Goal: Task Accomplishment & Management: Manage account settings

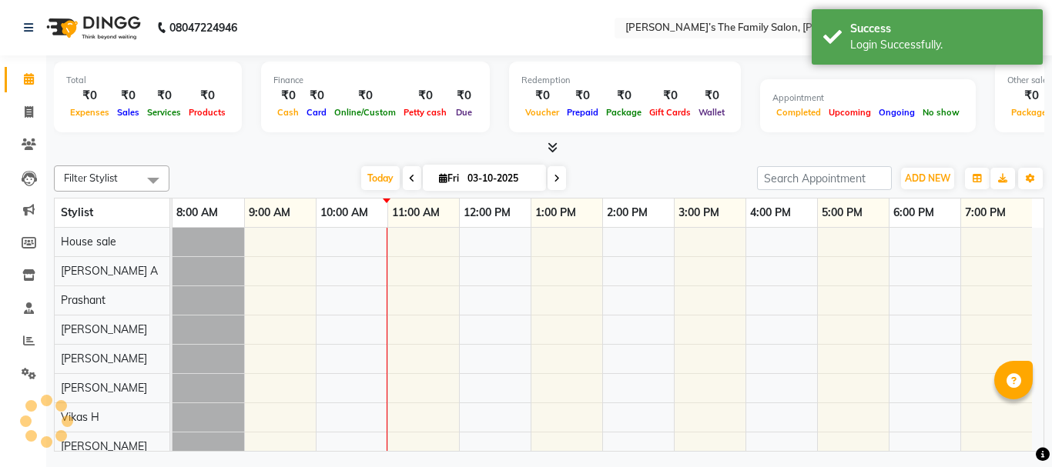
select select "en"
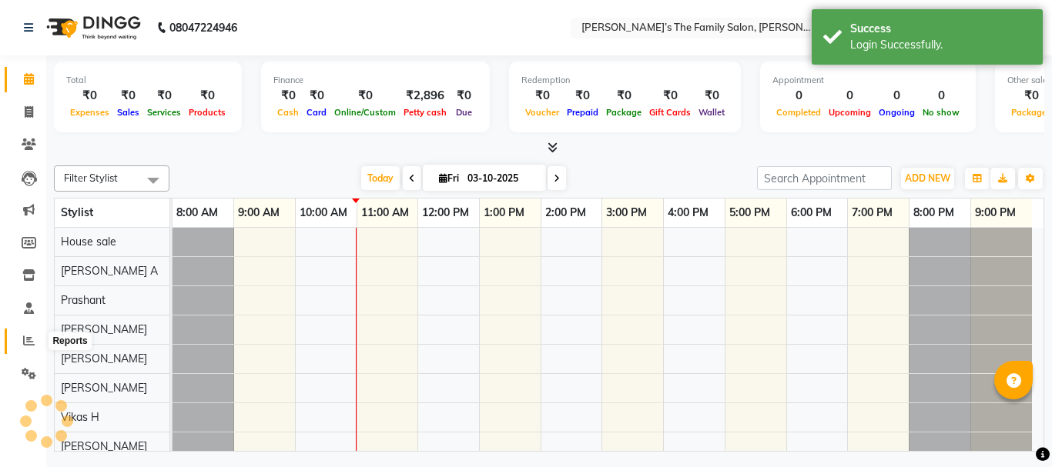
click at [29, 343] on icon at bounding box center [29, 341] width 12 height 12
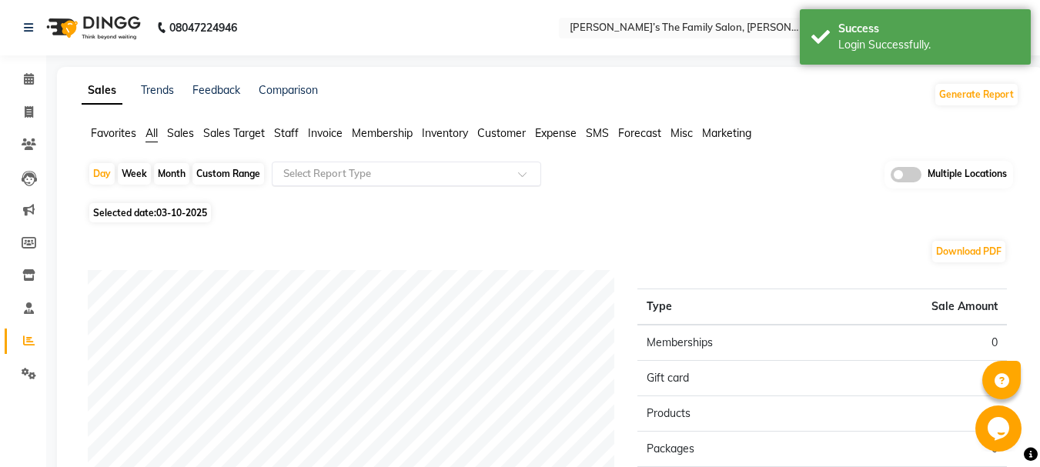
click at [359, 176] on input "text" at bounding box center [391, 173] width 222 height 15
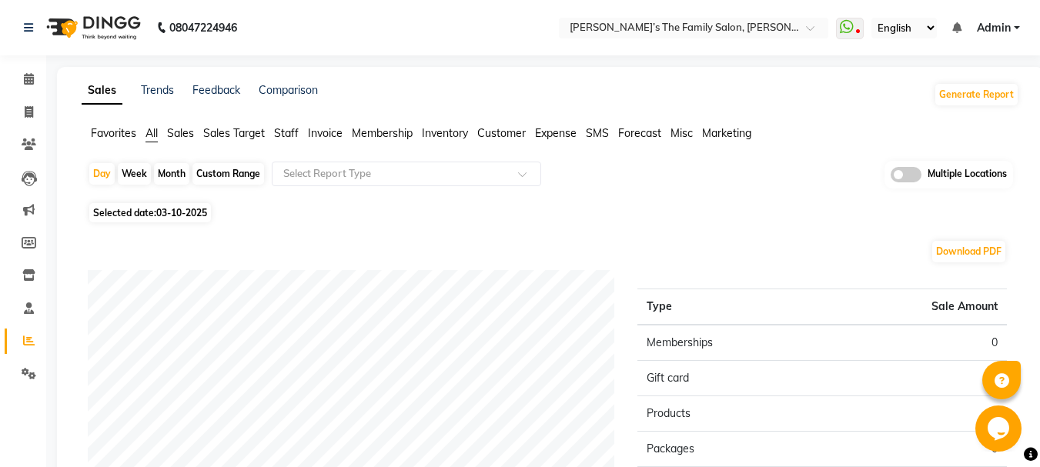
click at [196, 209] on span "03-10-2025" at bounding box center [181, 213] width 51 height 12
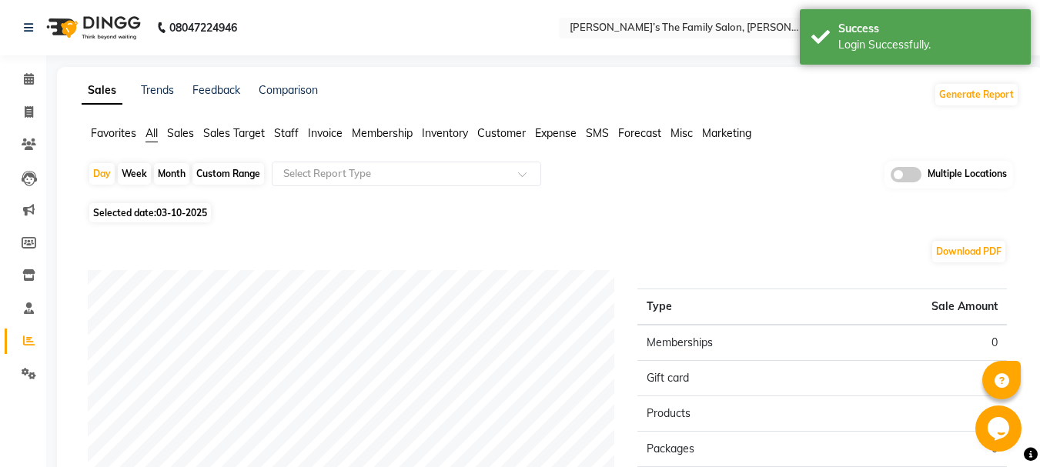
select select "10"
select select "2025"
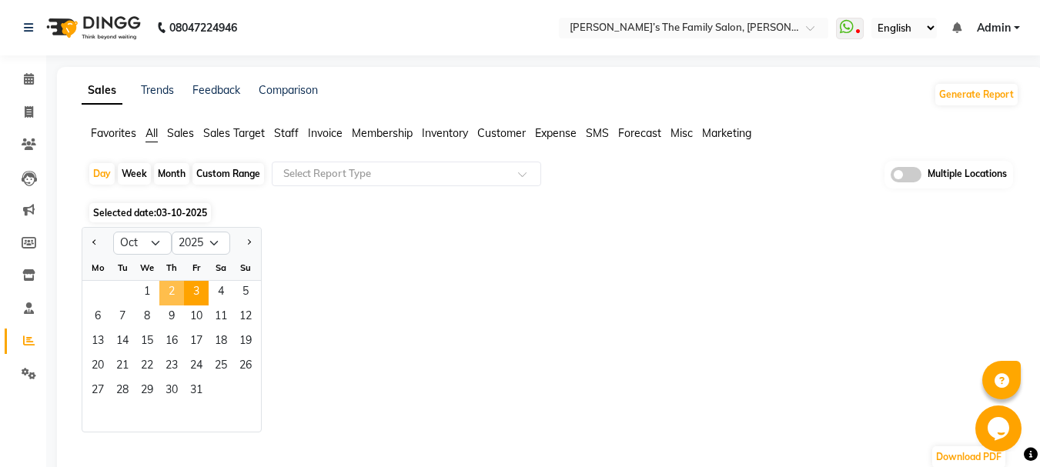
click at [176, 290] on span "2" at bounding box center [171, 293] width 25 height 25
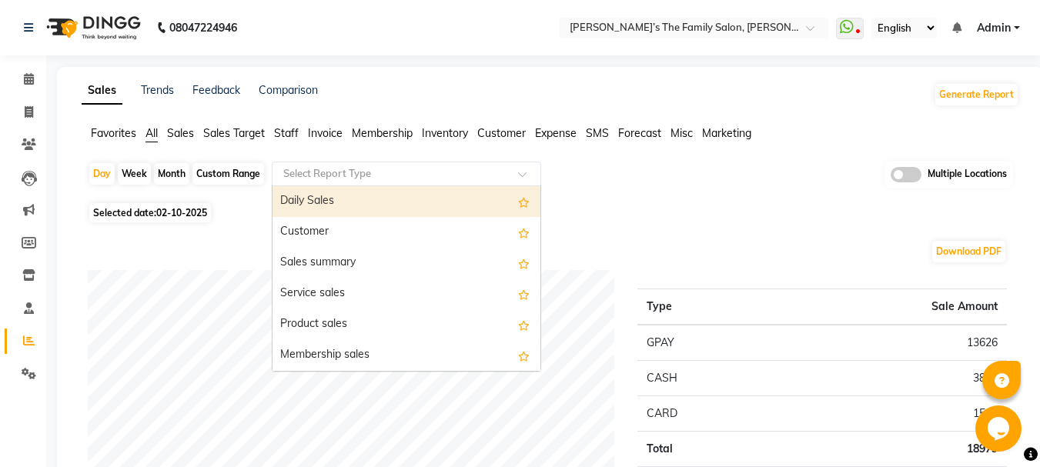
click at [373, 184] on div "Select Report Type" at bounding box center [407, 174] width 270 height 25
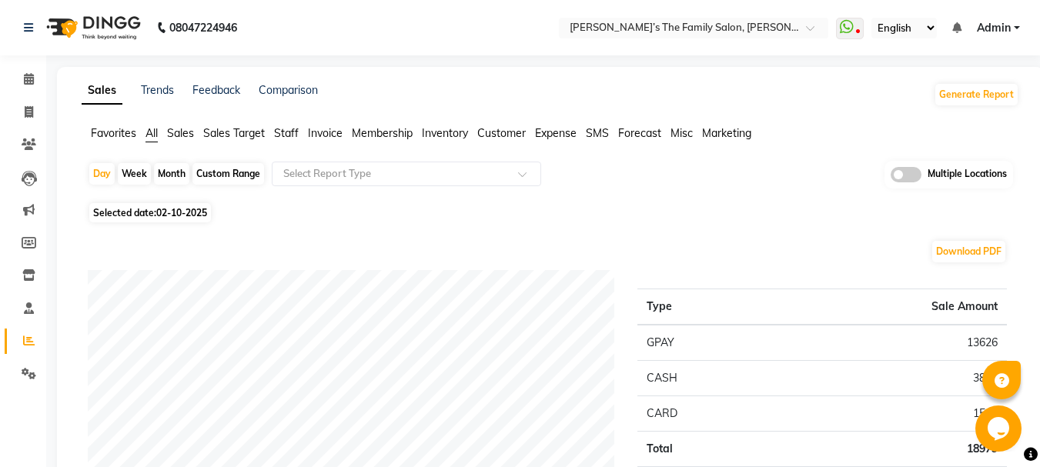
click at [576, 214] on div "Selected date: 02-10-2025" at bounding box center [554, 213] width 932 height 16
click at [283, 135] on span "Staff" at bounding box center [286, 133] width 25 height 14
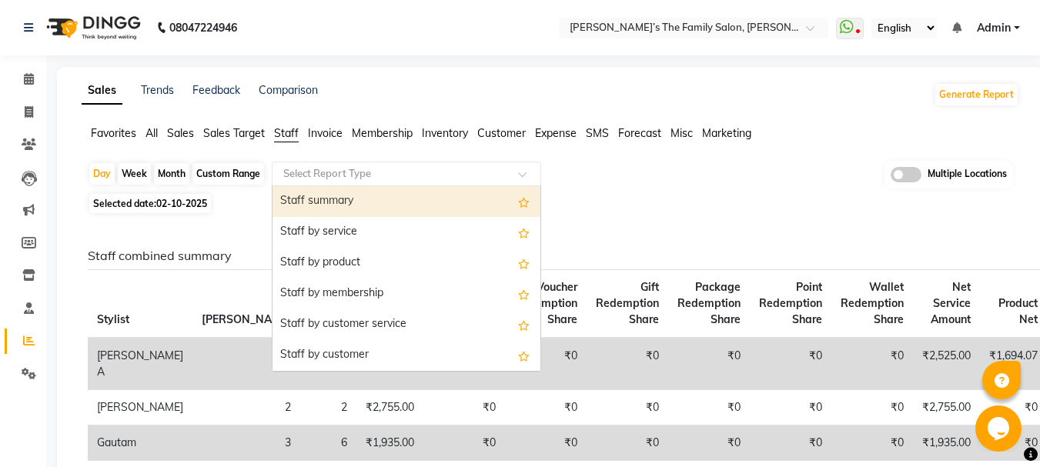
click at [340, 169] on input "text" at bounding box center [391, 173] width 222 height 15
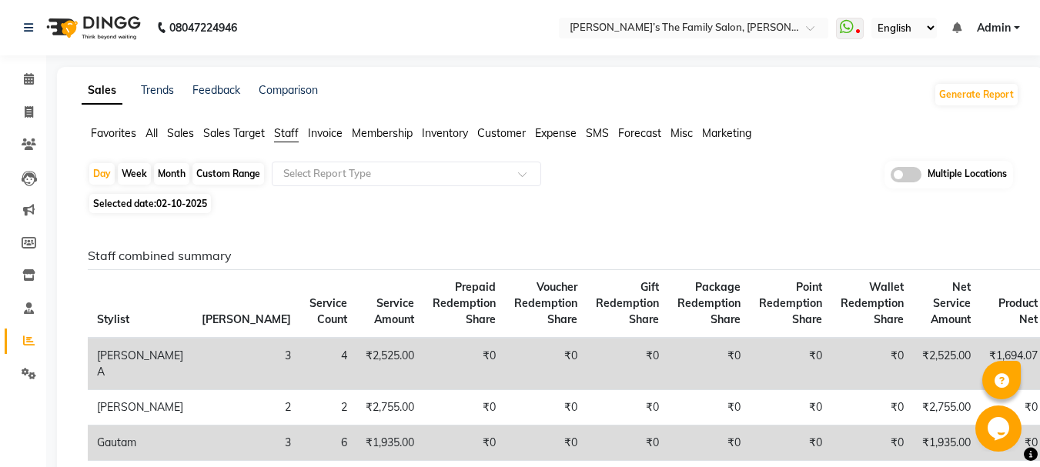
click at [508, 131] on span "Customer" at bounding box center [501, 133] width 49 height 14
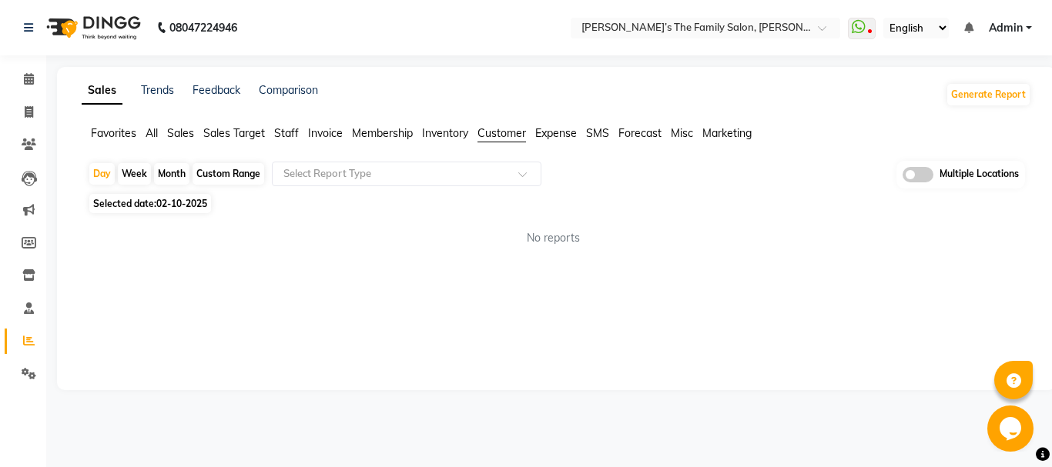
click at [153, 135] on span "All" at bounding box center [152, 133] width 12 height 14
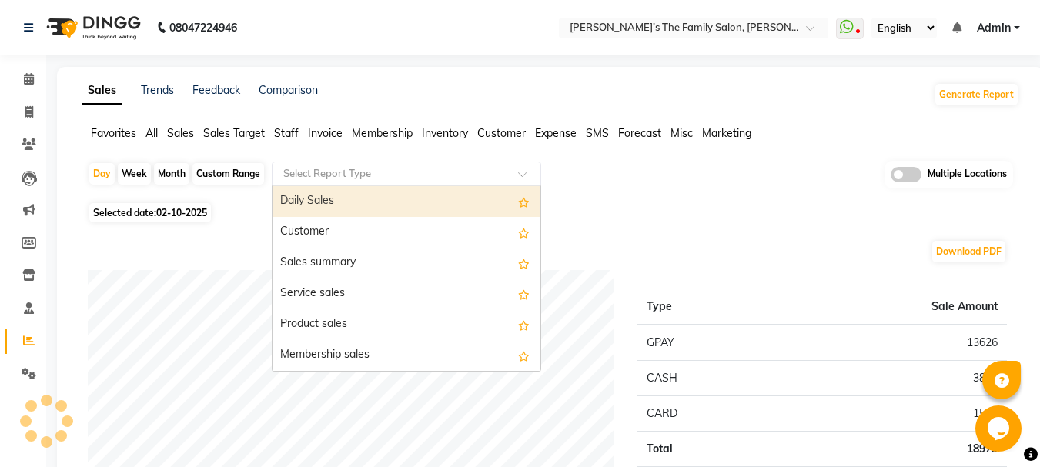
click at [297, 182] on div "Select Report Type" at bounding box center [407, 174] width 270 height 25
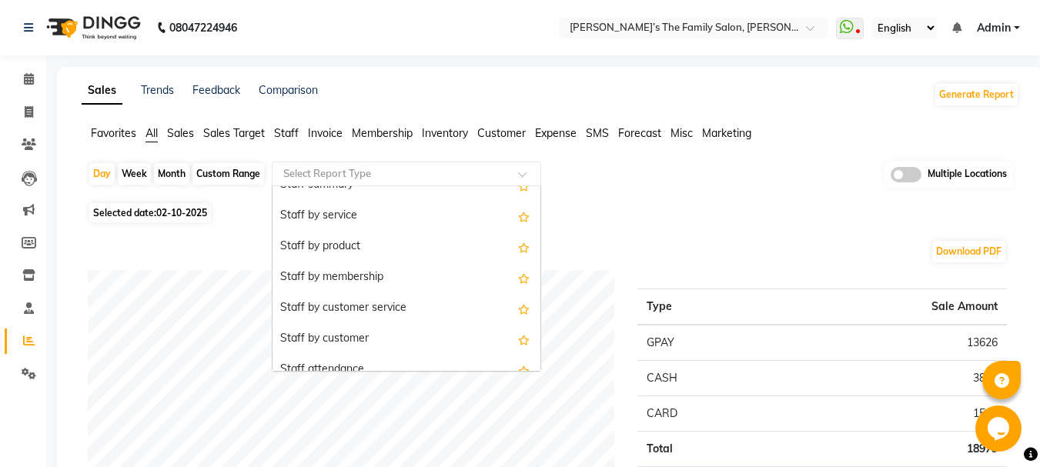
scroll to position [585, 0]
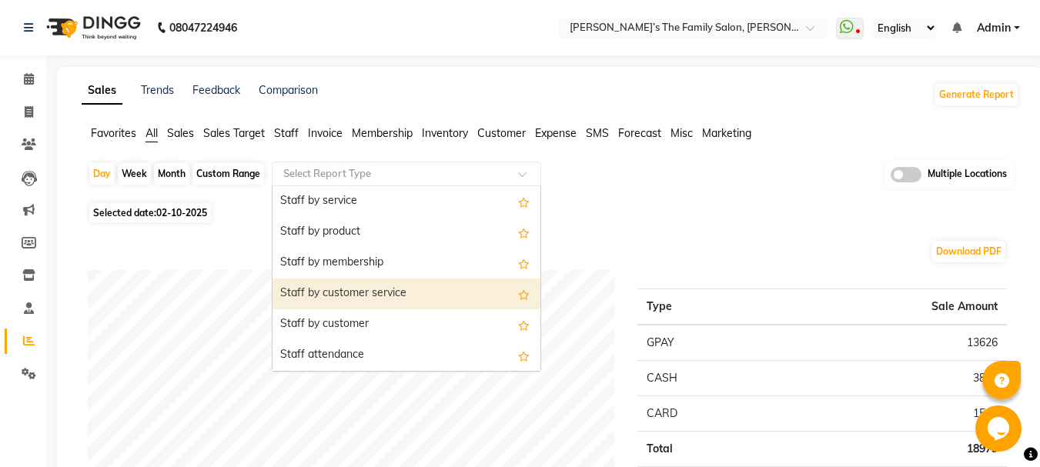
click at [420, 301] on div "Staff by customer service" at bounding box center [407, 294] width 268 height 31
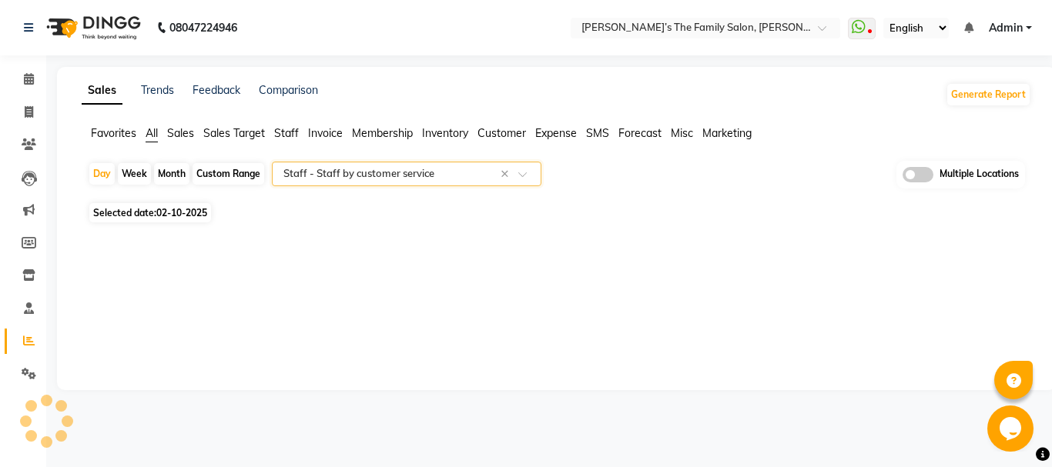
select select "full_report"
select select "csv"
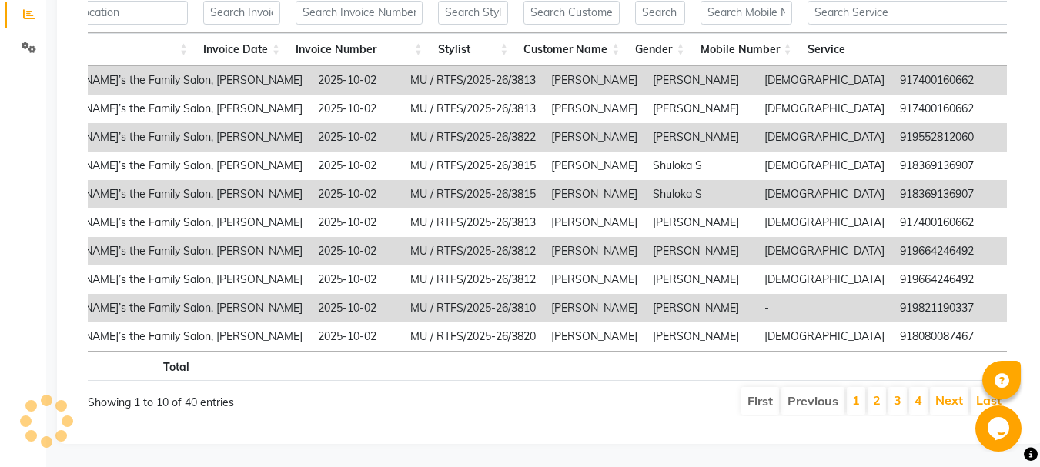
scroll to position [0, 0]
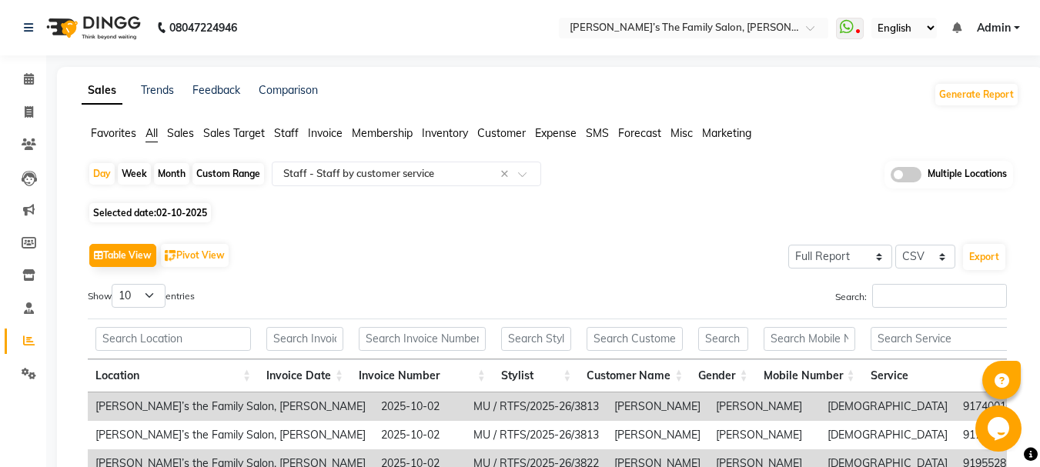
click at [296, 134] on span "Staff" at bounding box center [286, 133] width 25 height 14
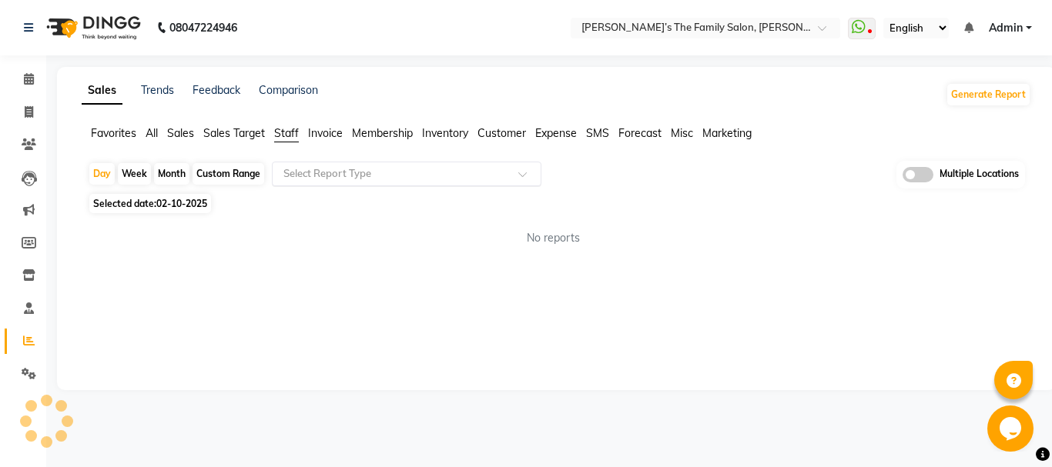
click at [327, 167] on input "text" at bounding box center [391, 173] width 222 height 15
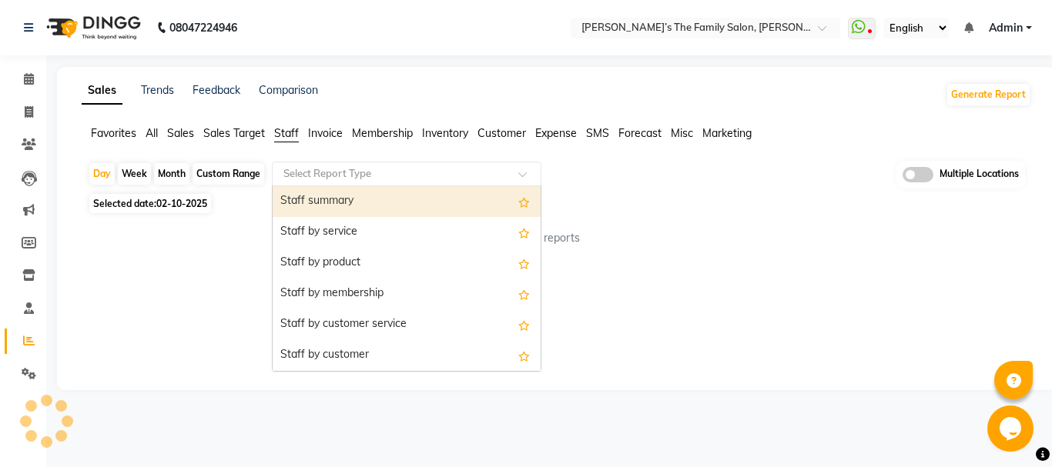
click at [340, 203] on div "Staff summary" at bounding box center [407, 201] width 268 height 31
select select "full_report"
select select "csv"
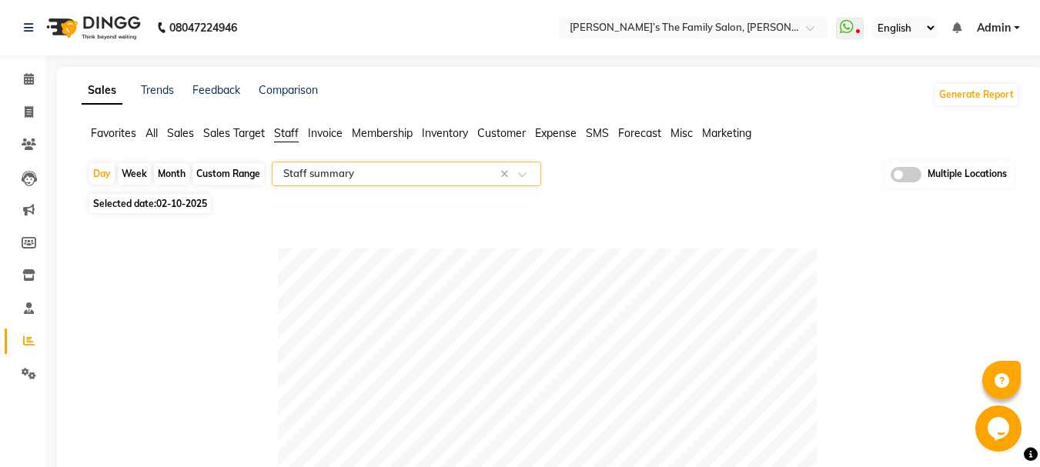
click at [323, 171] on input "text" at bounding box center [391, 173] width 222 height 15
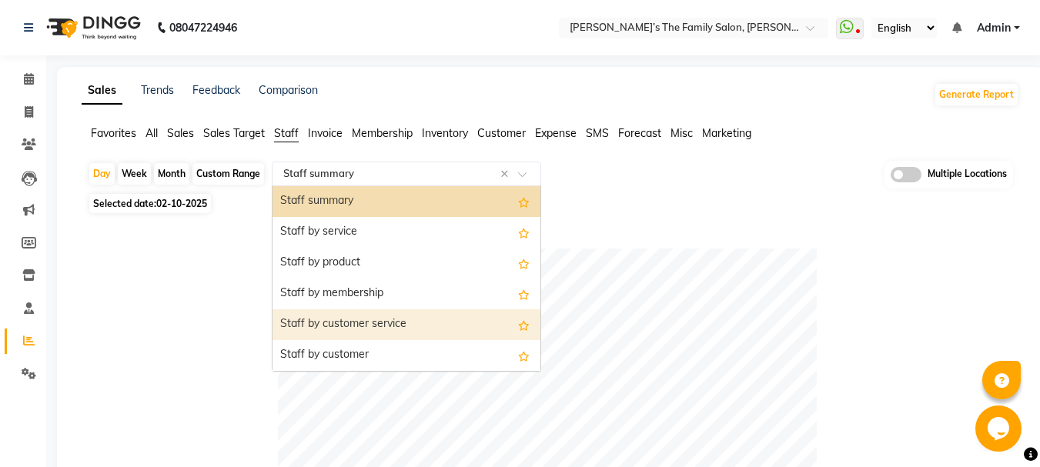
click at [417, 310] on div "Staff by customer service" at bounding box center [407, 325] width 268 height 31
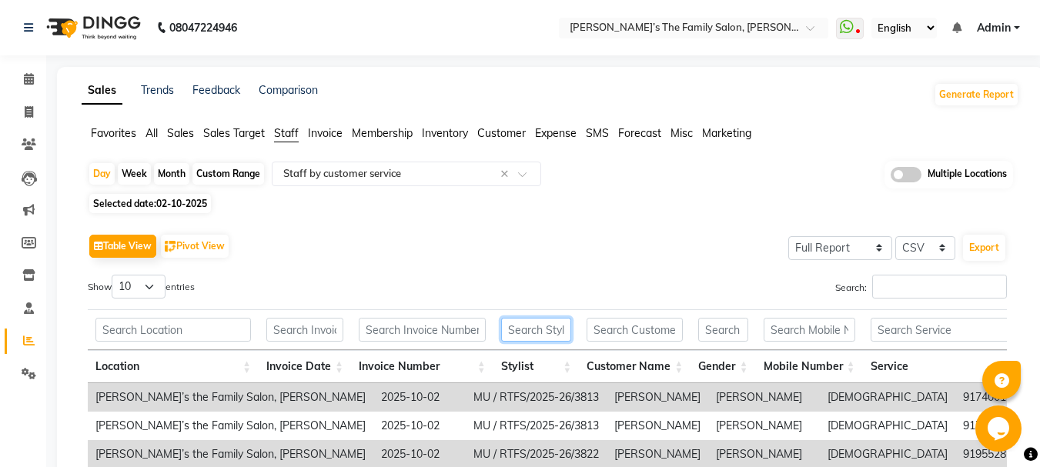
click at [531, 322] on input "text" at bounding box center [536, 330] width 70 height 24
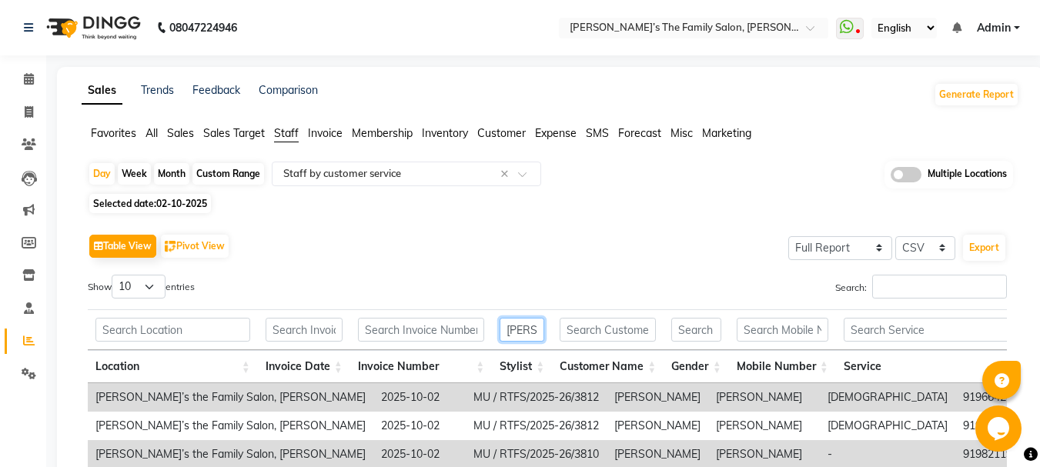
scroll to position [0, 2]
type input "purabi"
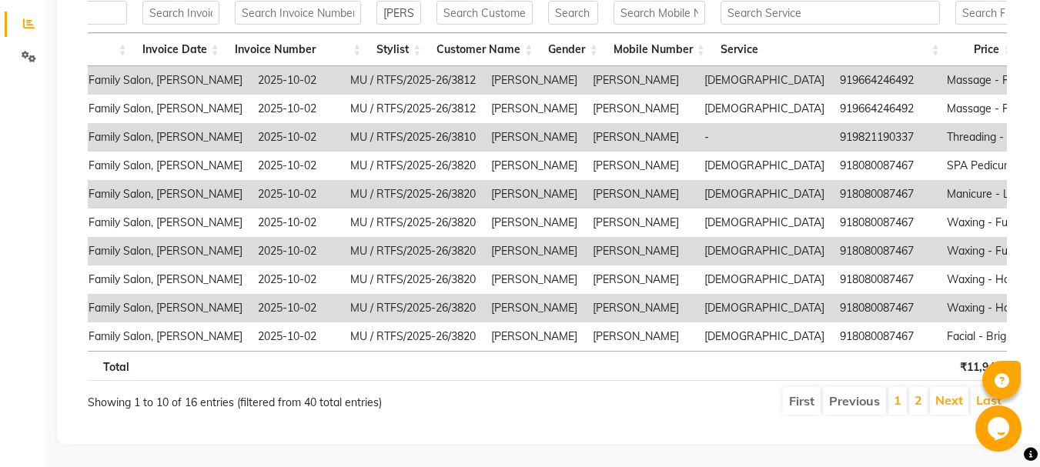
scroll to position [0, 154]
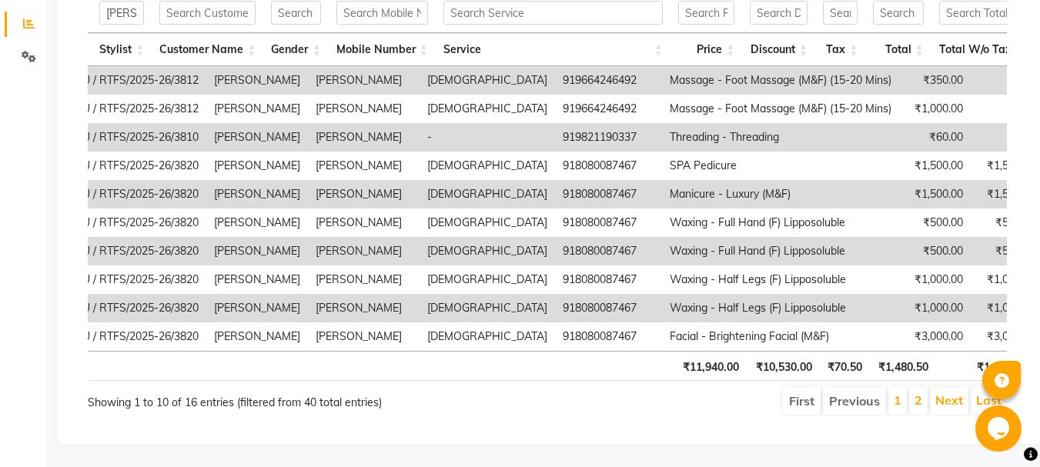
scroll to position [0, 0]
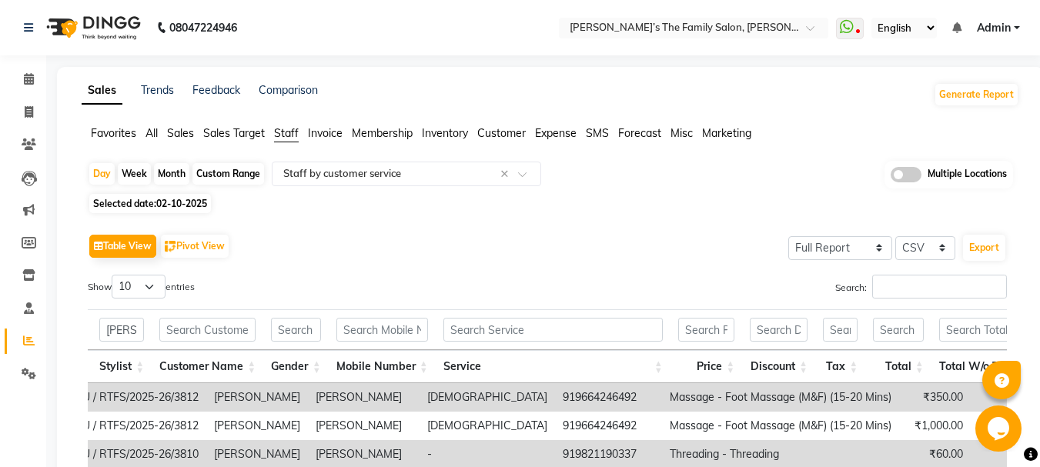
click at [470, 203] on div "Selected date: 02-10-2025" at bounding box center [554, 204] width 932 height 16
click at [17, 111] on span at bounding box center [28, 113] width 27 height 18
select select "service"
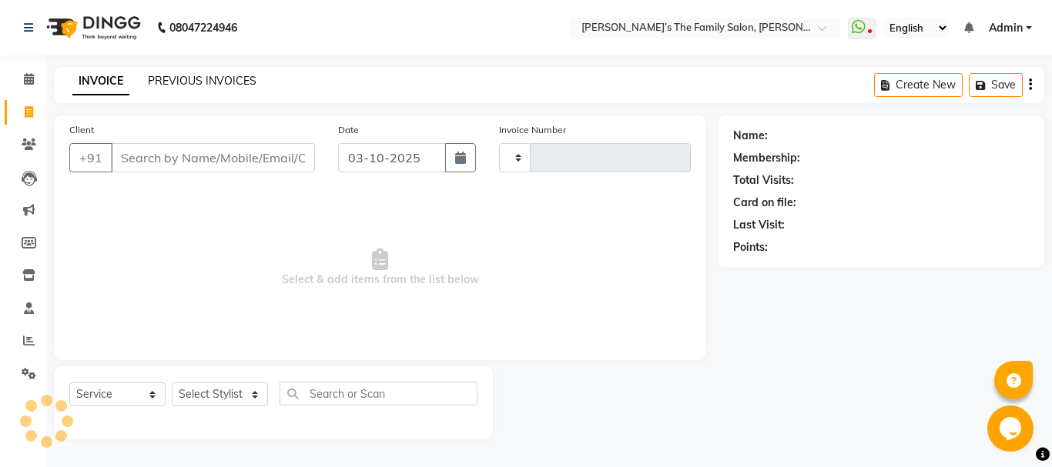
click at [198, 82] on link "PREVIOUS INVOICES" at bounding box center [202, 81] width 109 height 14
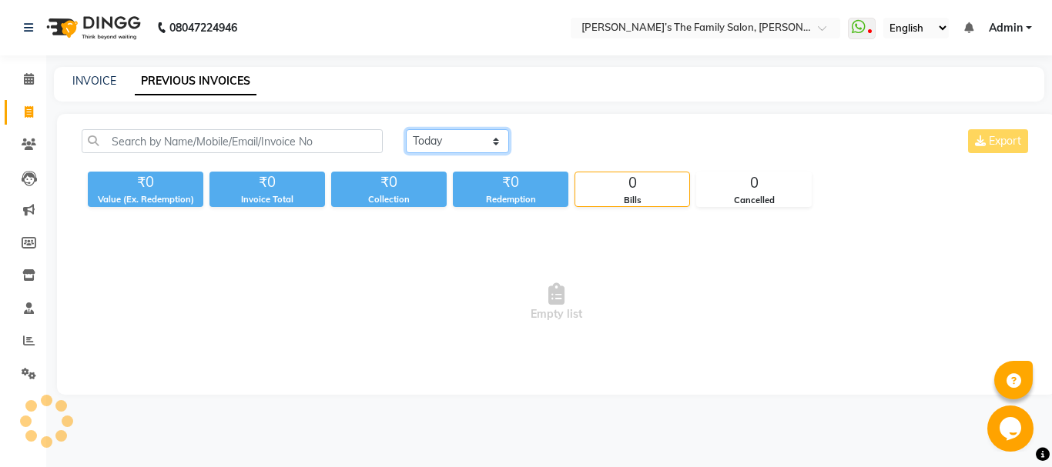
click at [445, 148] on select "Today Yesterday Custom Range" at bounding box center [457, 141] width 103 height 24
select select "yesterday"
click at [406, 129] on select "Today Yesterday Custom Range" at bounding box center [457, 141] width 103 height 24
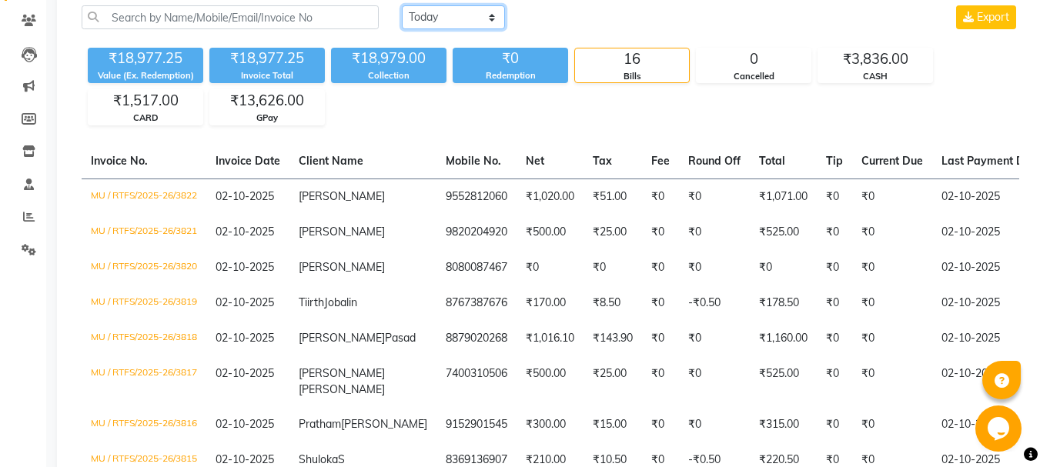
scroll to position [154, 0]
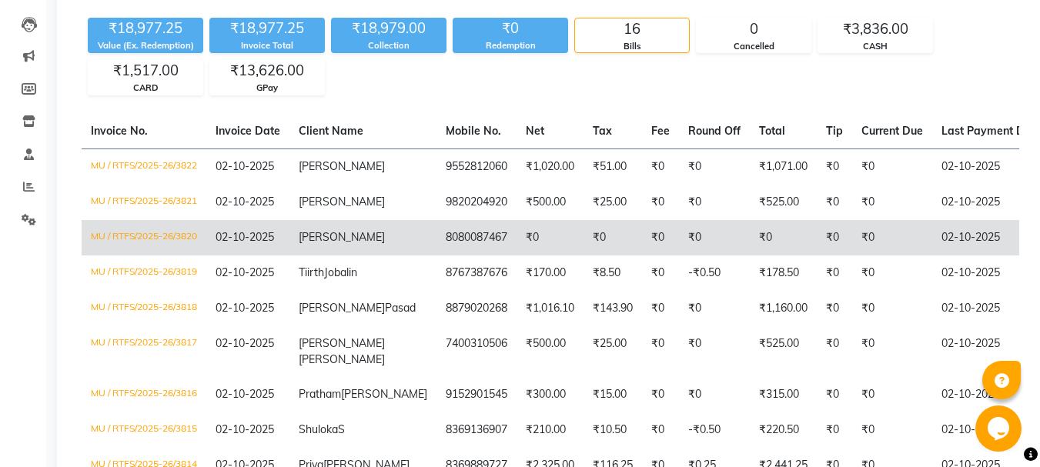
click at [517, 256] on td "₹0" at bounding box center [550, 237] width 67 height 35
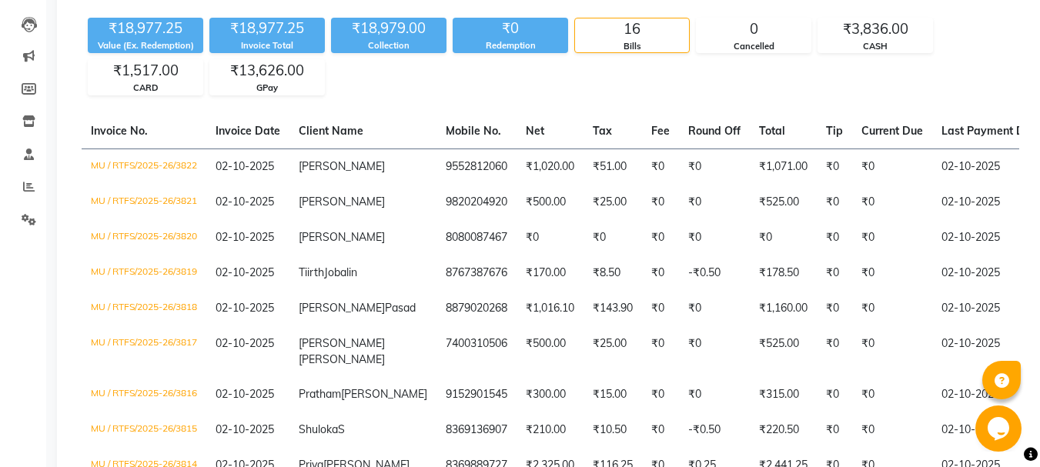
scroll to position [0, 0]
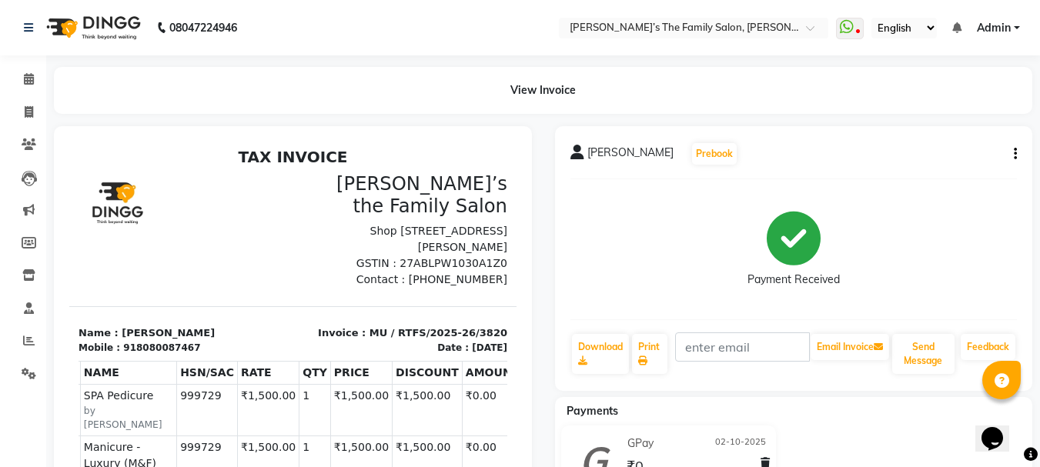
click at [141, 340] on p "Name : KARISHMA DHANANI" at bounding box center [182, 333] width 206 height 15
click at [670, 155] on span "[PERSON_NAME]" at bounding box center [631, 156] width 86 height 22
click at [123, 355] on div "918080087467" at bounding box center [161, 348] width 77 height 14
copy div "918080087467"
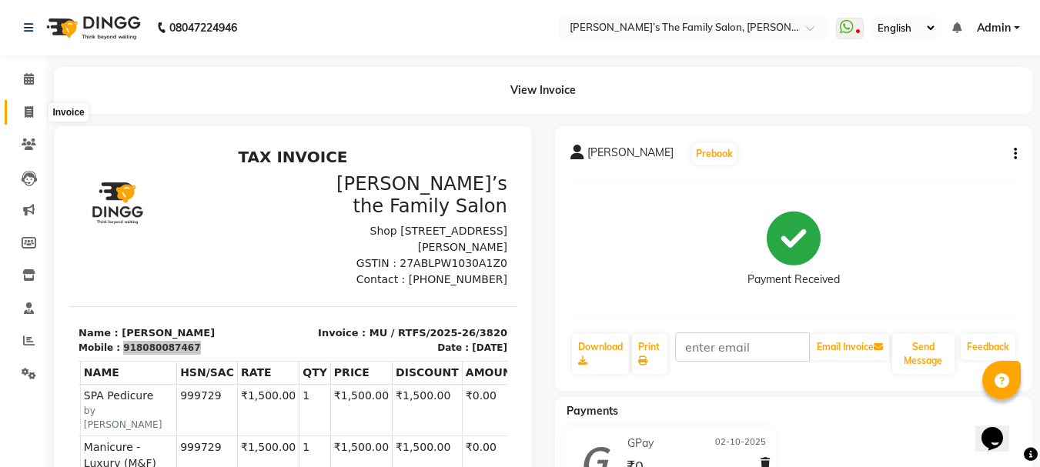
click at [35, 105] on span at bounding box center [28, 113] width 27 height 18
select select "service"
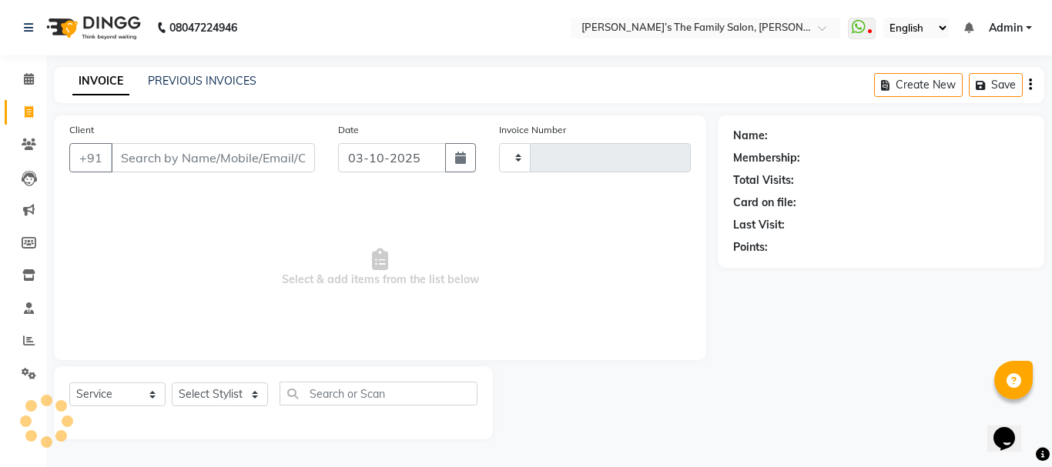
click at [120, 157] on input "Client" at bounding box center [213, 157] width 204 height 29
type input "918080087467"
type input "3823"
select select "8003"
type input "918080087467"
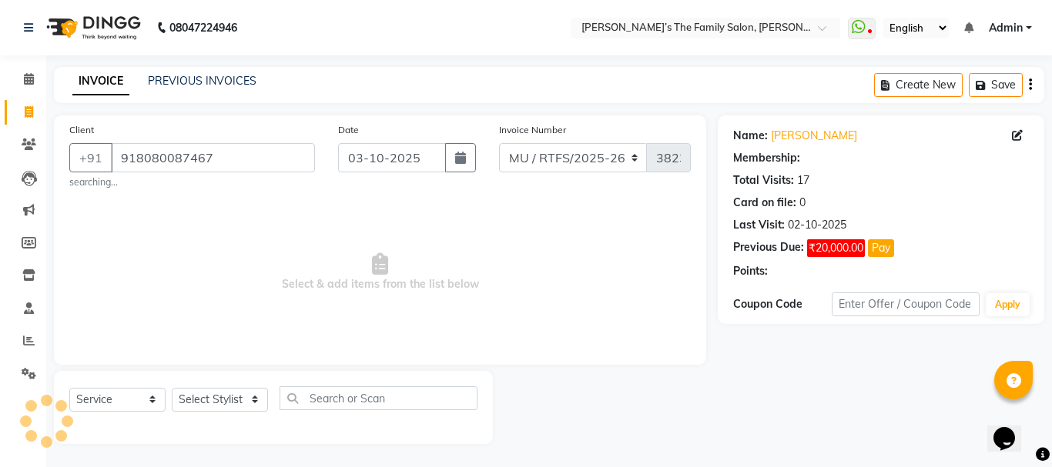
select select "1: Object"
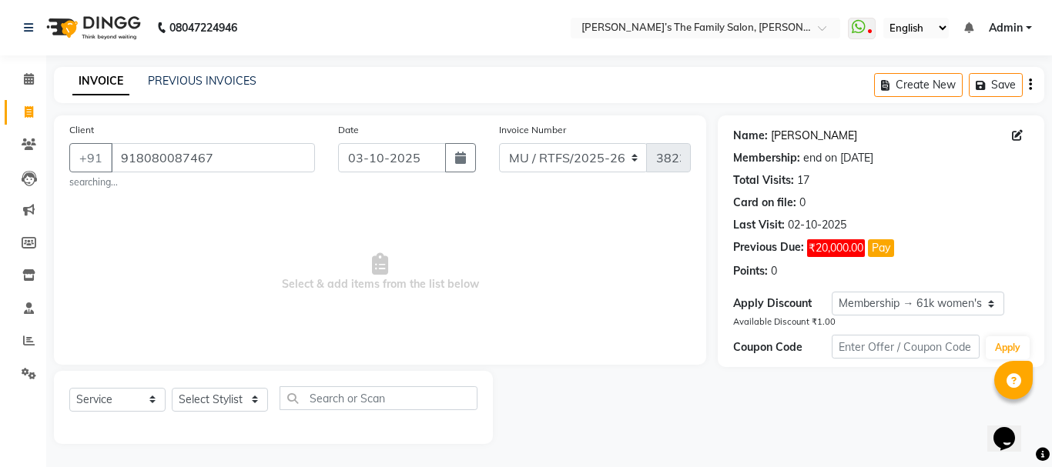
click at [787, 129] on link "Karishma Dhanani" at bounding box center [814, 136] width 86 height 16
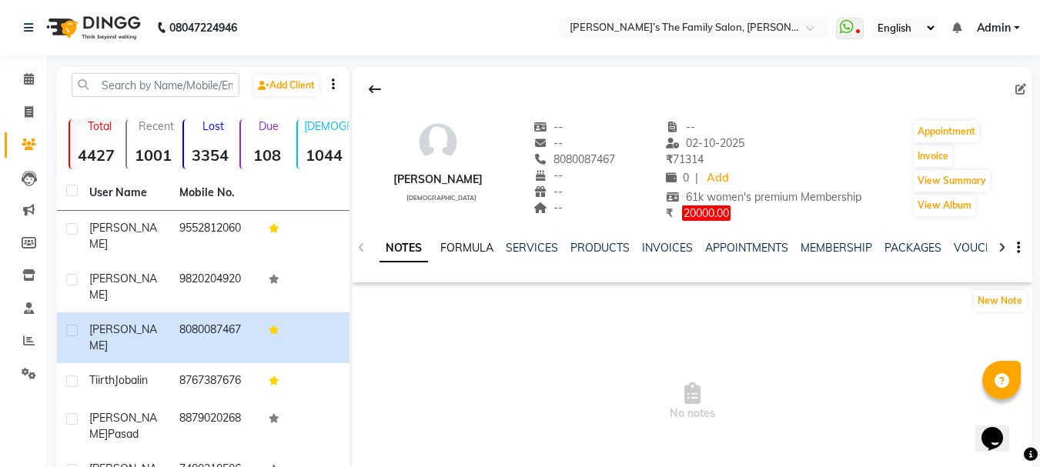
click at [468, 248] on link "FORMULA" at bounding box center [467, 248] width 53 height 14
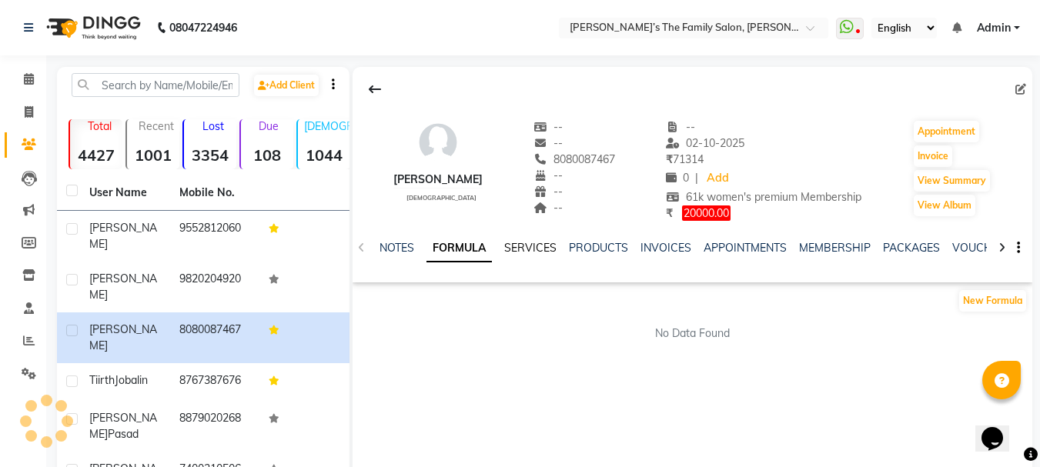
click at [512, 248] on link "SERVICES" at bounding box center [530, 248] width 52 height 14
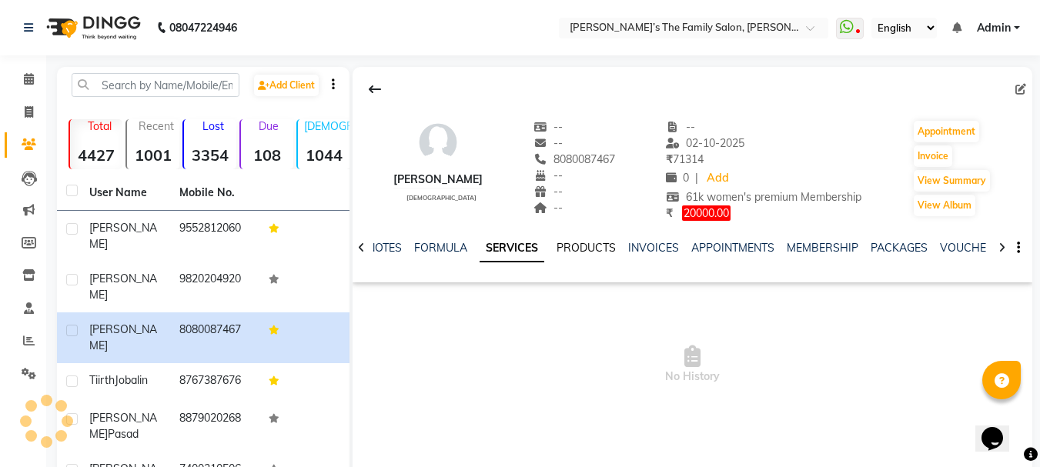
click at [602, 250] on link "PRODUCTS" at bounding box center [586, 248] width 59 height 14
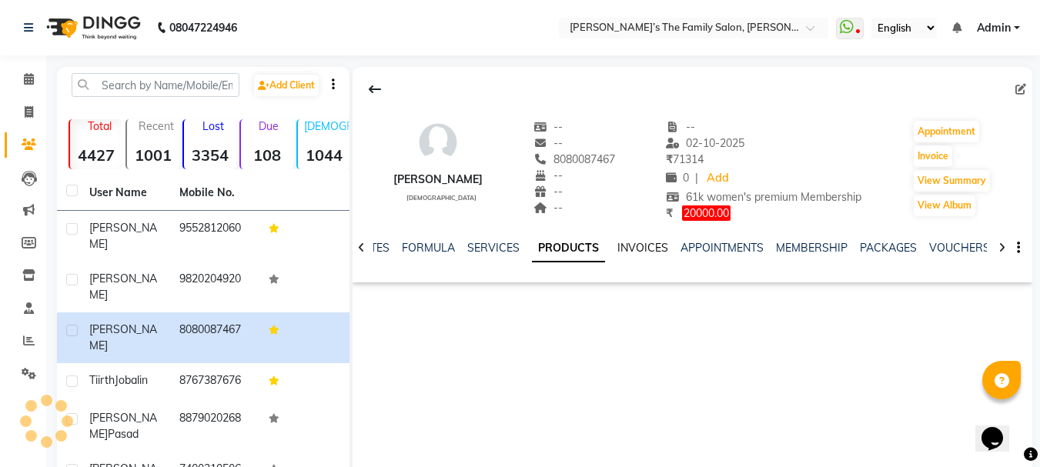
click at [627, 251] on link "INVOICES" at bounding box center [643, 248] width 51 height 14
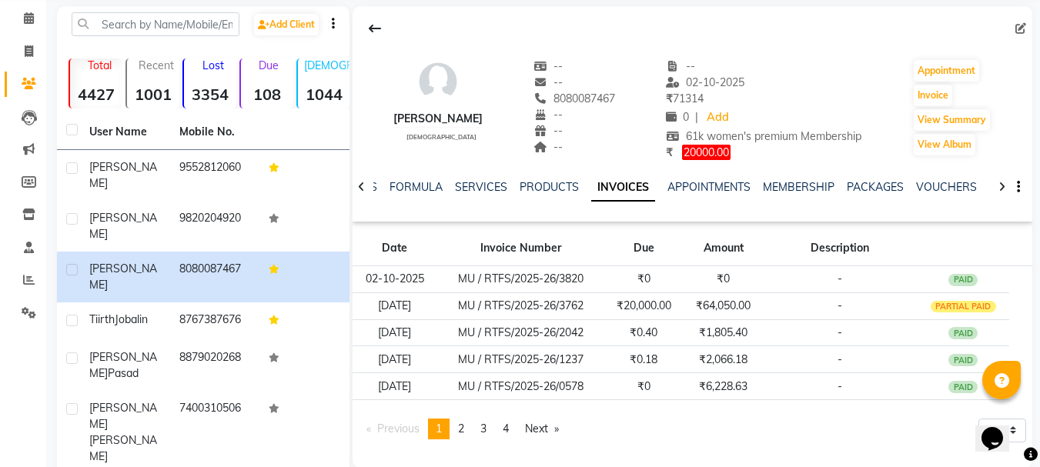
scroll to position [31, 0]
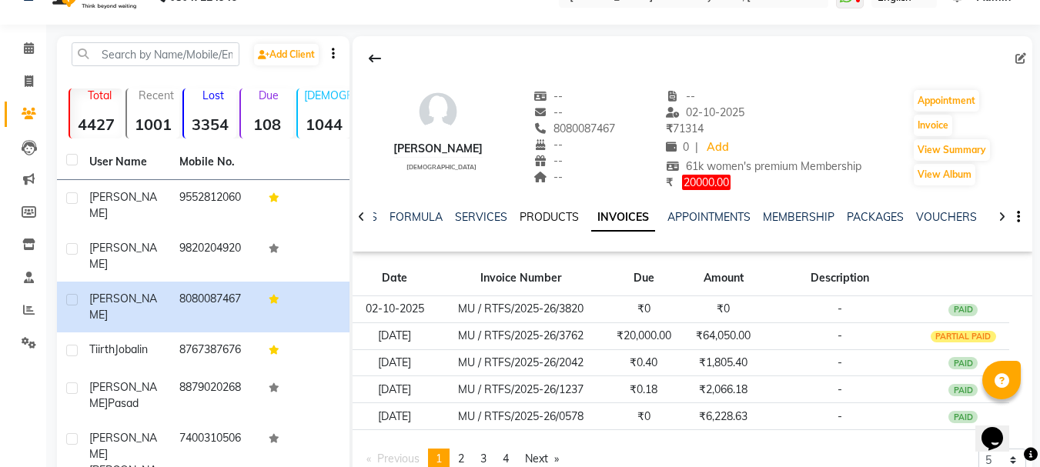
click at [542, 218] on link "PRODUCTS" at bounding box center [549, 217] width 59 height 14
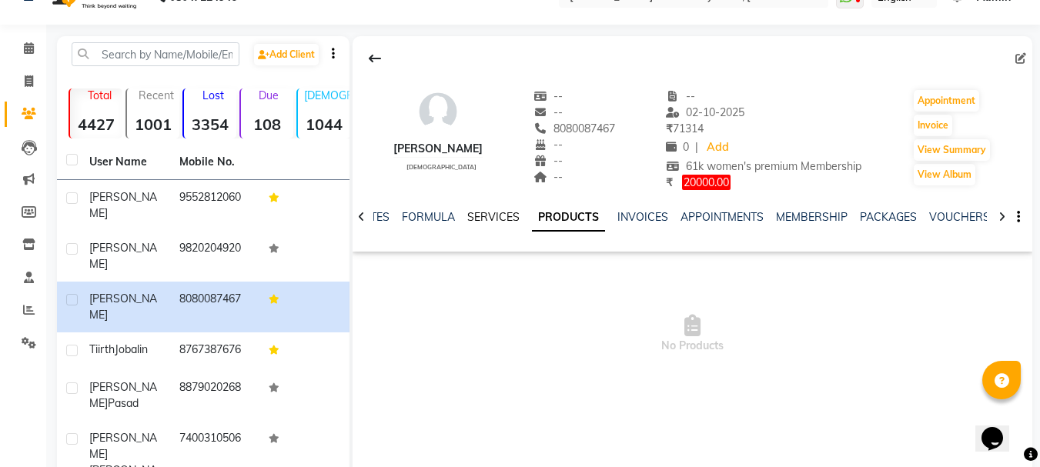
click at [487, 211] on link "SERVICES" at bounding box center [493, 217] width 52 height 14
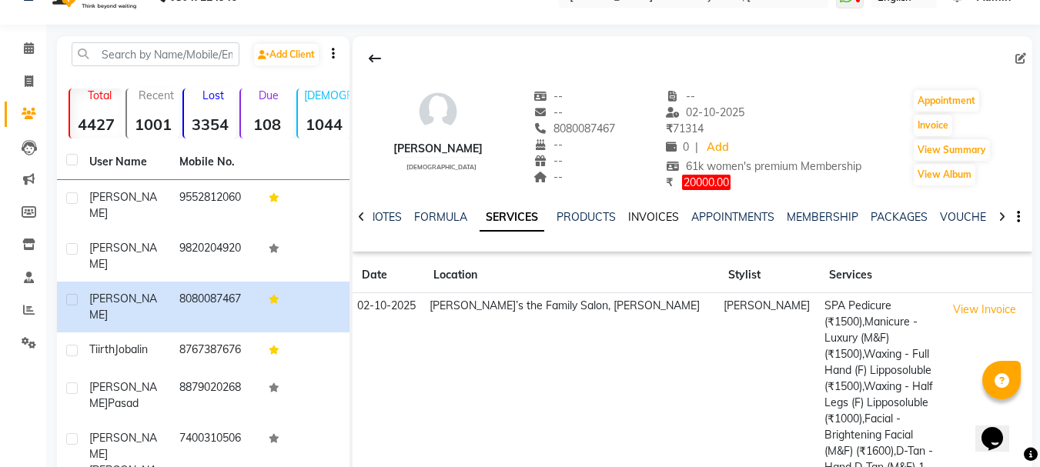
click at [659, 217] on link "INVOICES" at bounding box center [653, 217] width 51 height 14
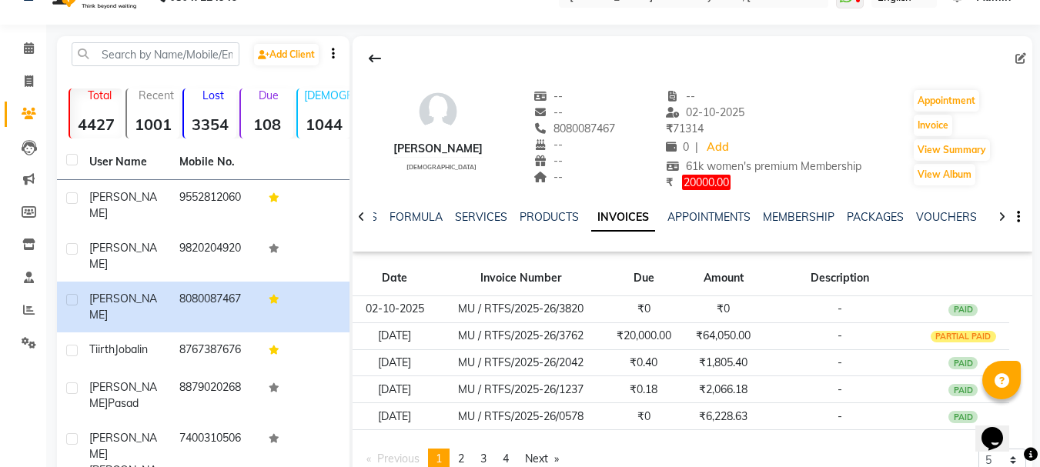
click at [637, 58] on div at bounding box center [693, 58] width 680 height 29
click at [563, 53] on div at bounding box center [693, 58] width 680 height 29
click at [376, 63] on icon at bounding box center [375, 58] width 12 height 12
